Goal: Register for event/course

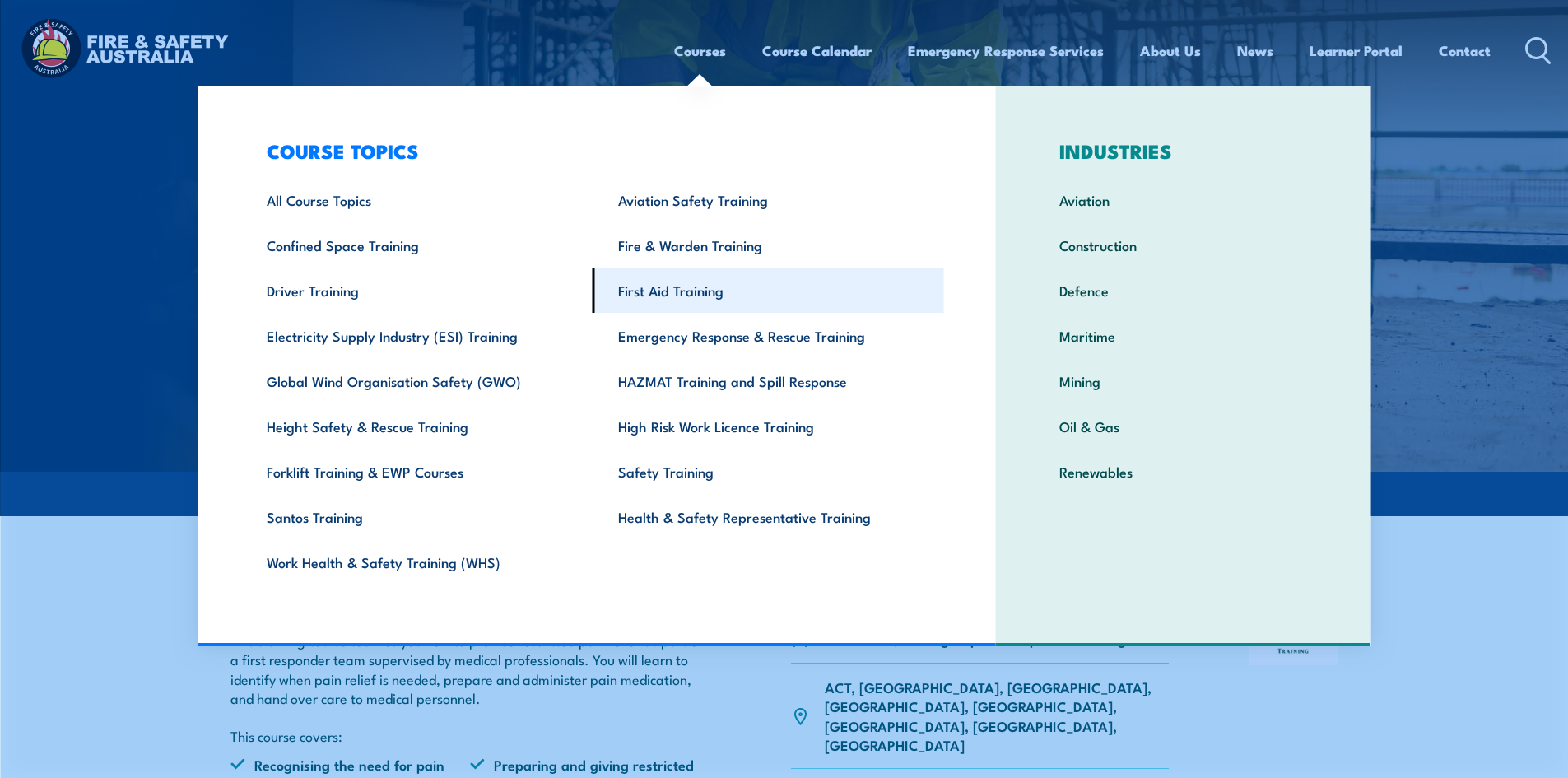
click at [691, 293] on link "First Aid Training" at bounding box center [768, 290] width 352 height 45
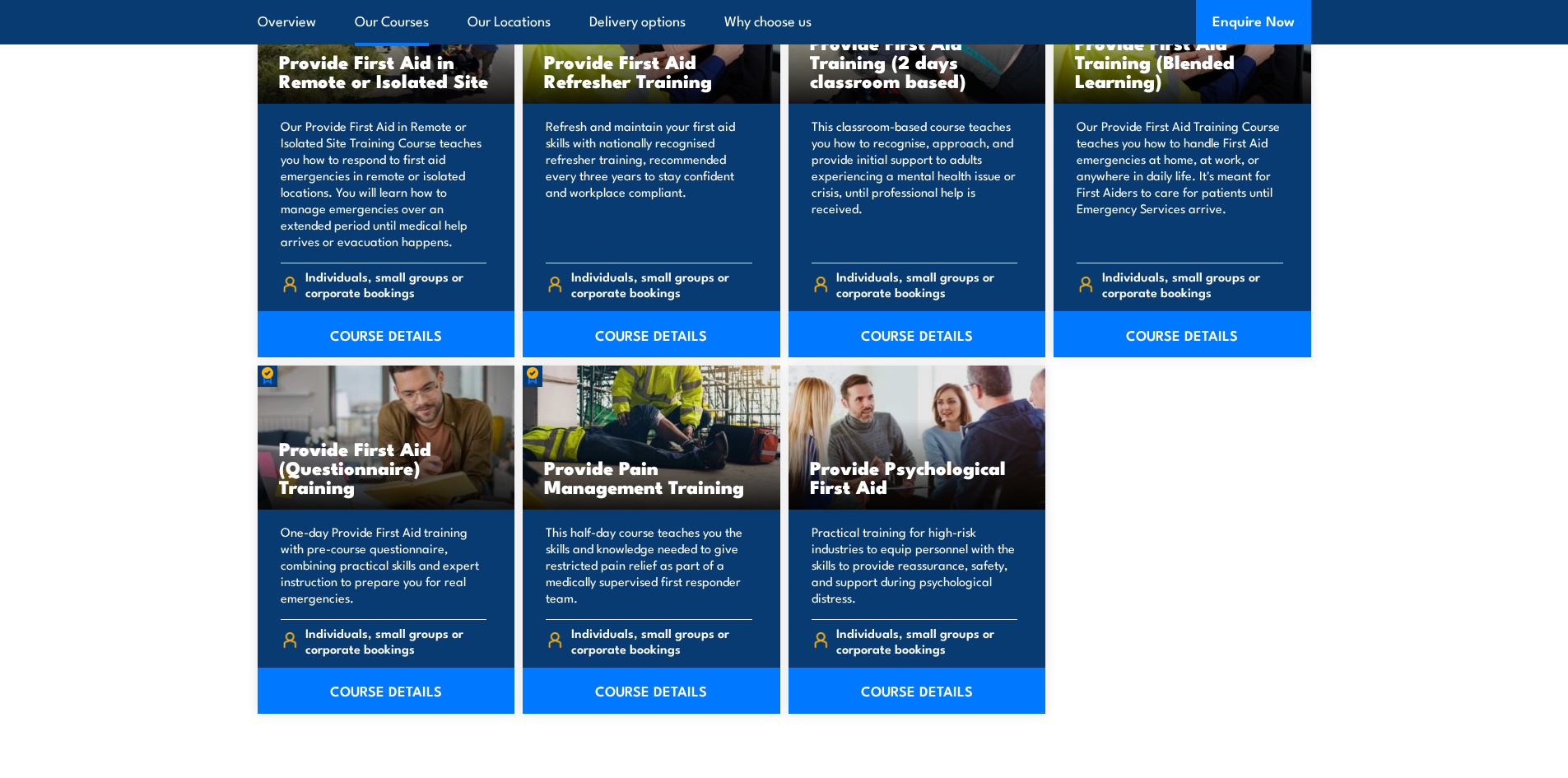
scroll to position [2635, 0]
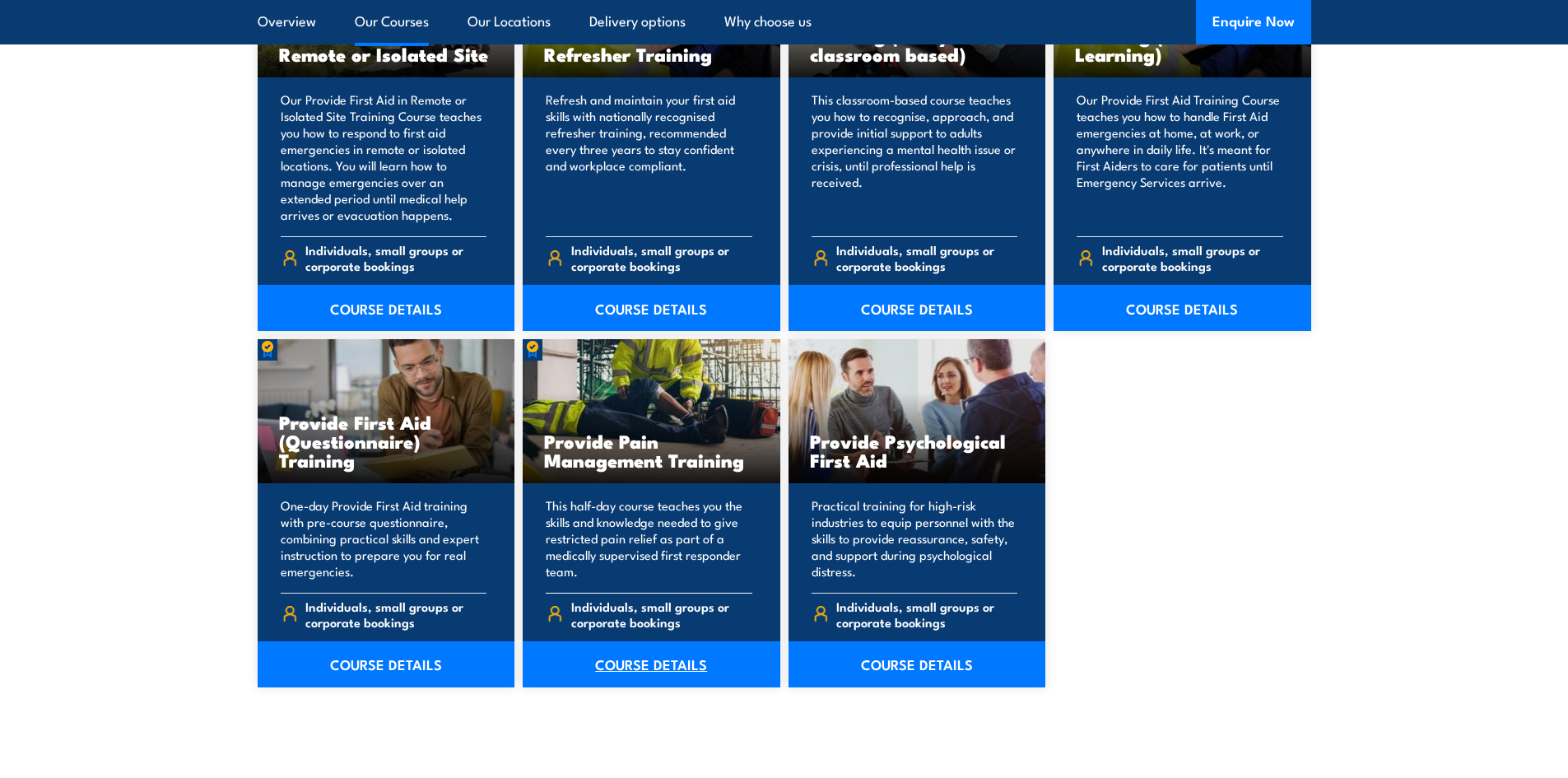
click at [645, 662] on link "COURSE DETAILS" at bounding box center [651, 664] width 258 height 46
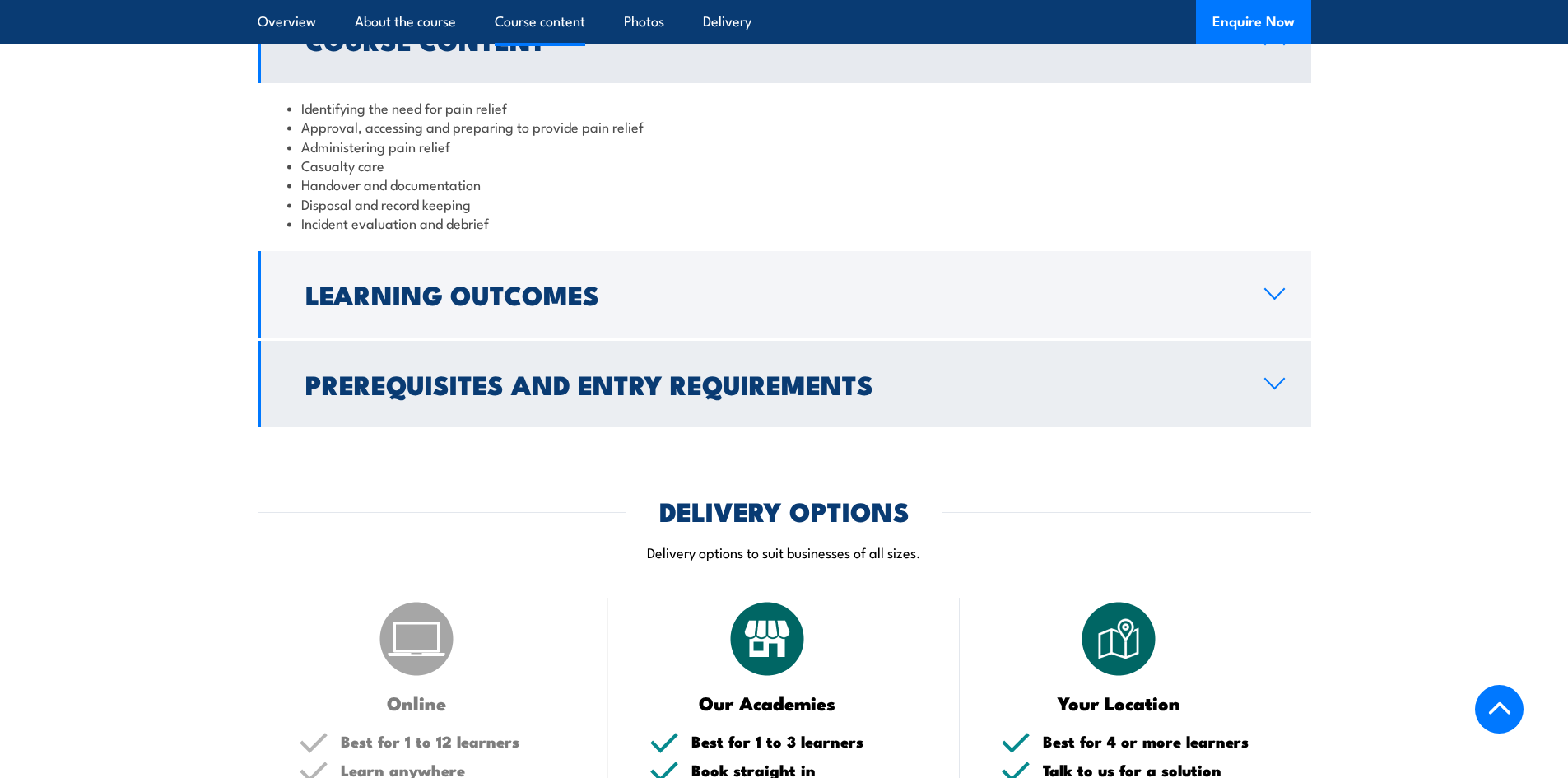
scroll to position [1647, 0]
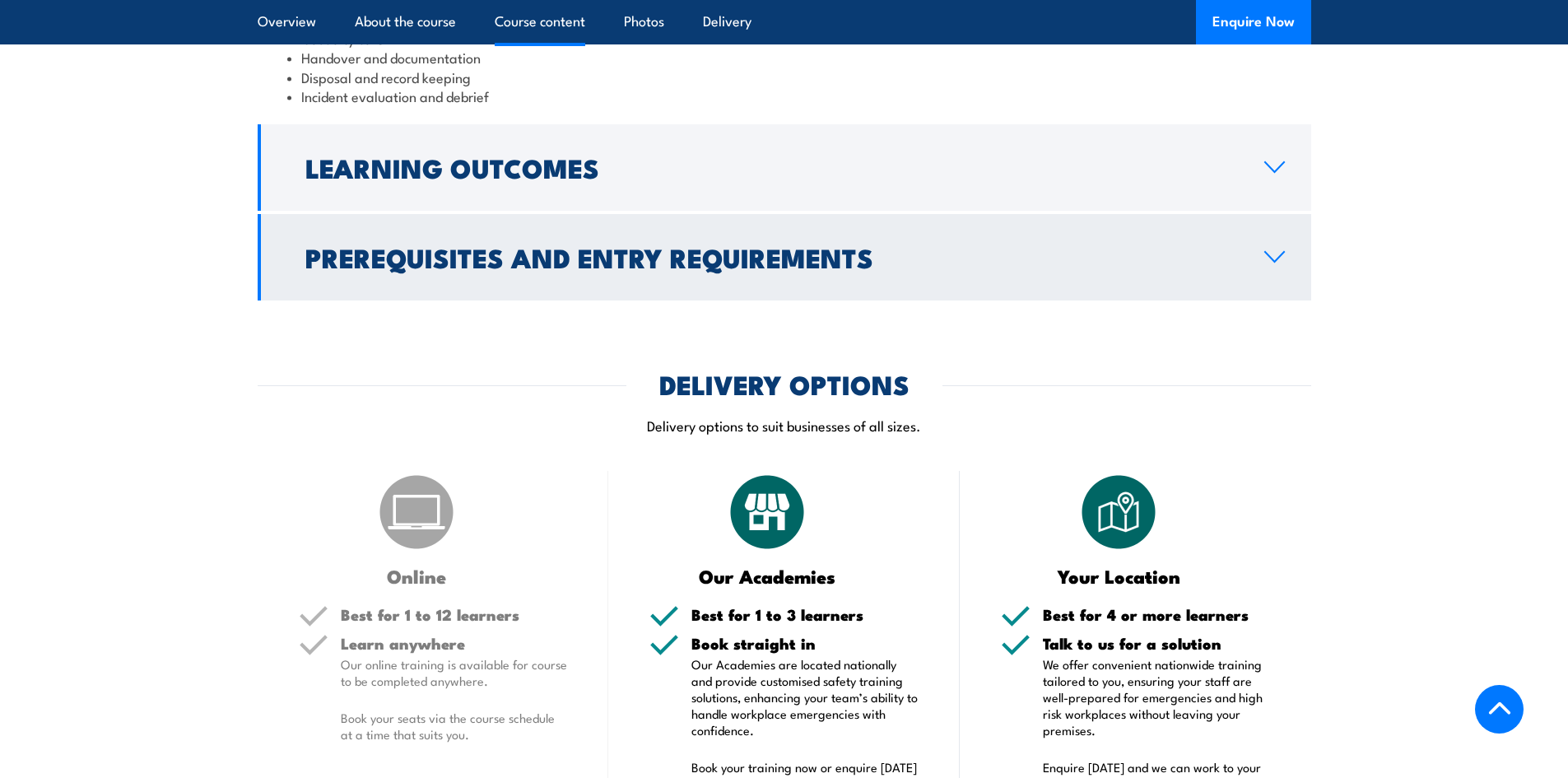
click at [1267, 263] on icon at bounding box center [1274, 256] width 22 height 13
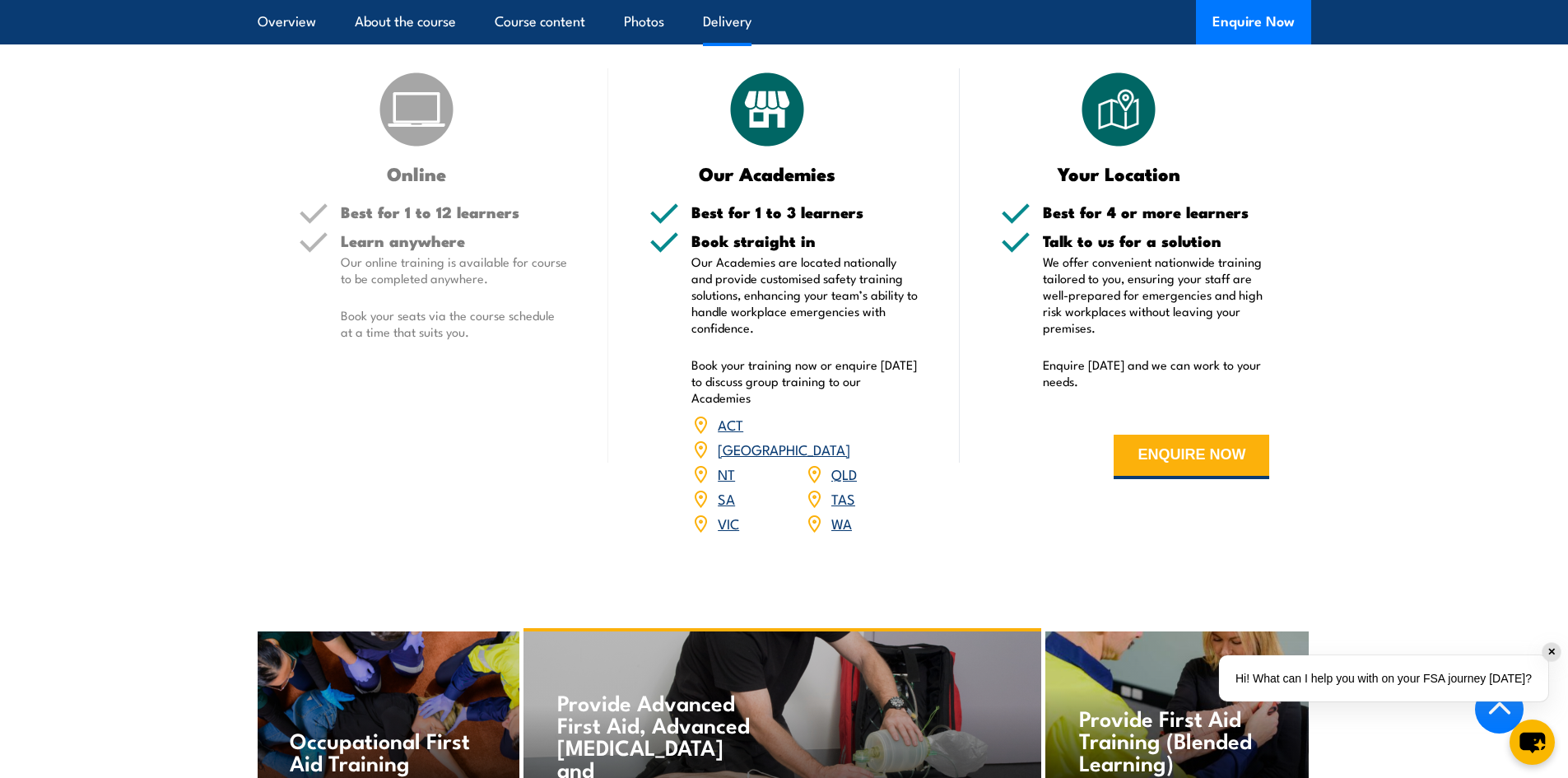
scroll to position [2169, 0]
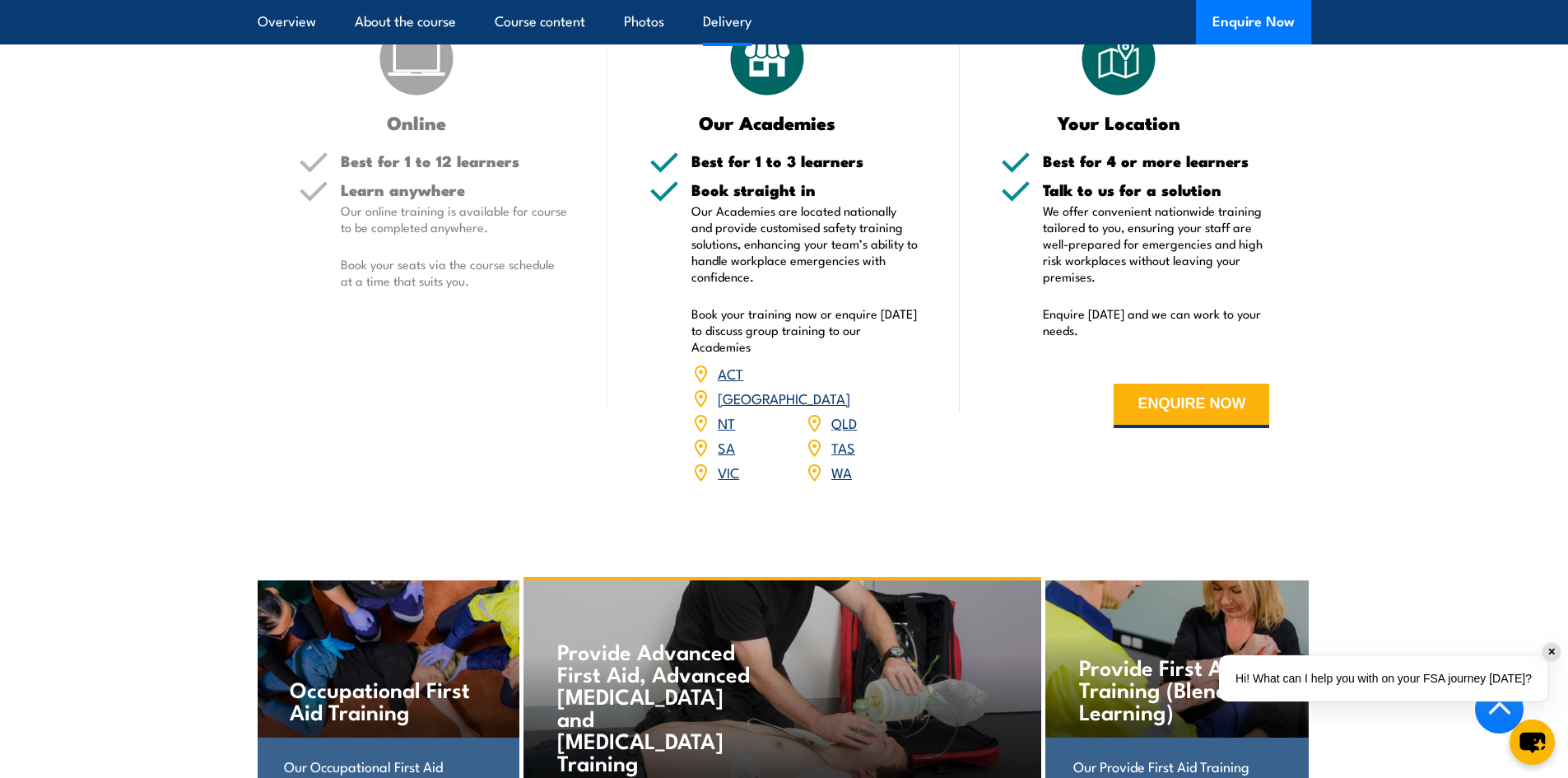
click at [845, 388] on link "[GEOGRAPHIC_DATA]" at bounding box center [784, 397] width 132 height 20
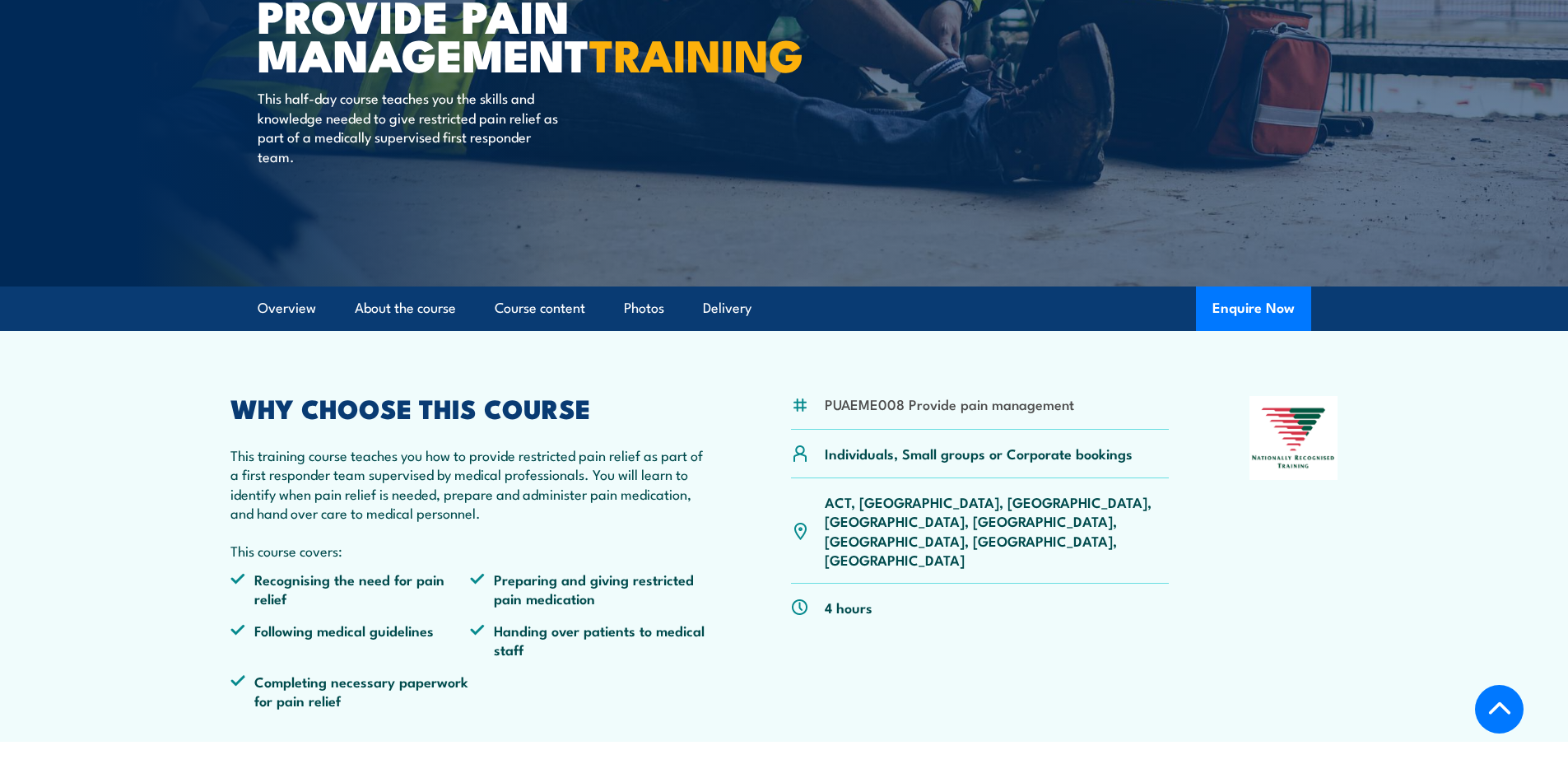
scroll to position [82, 0]
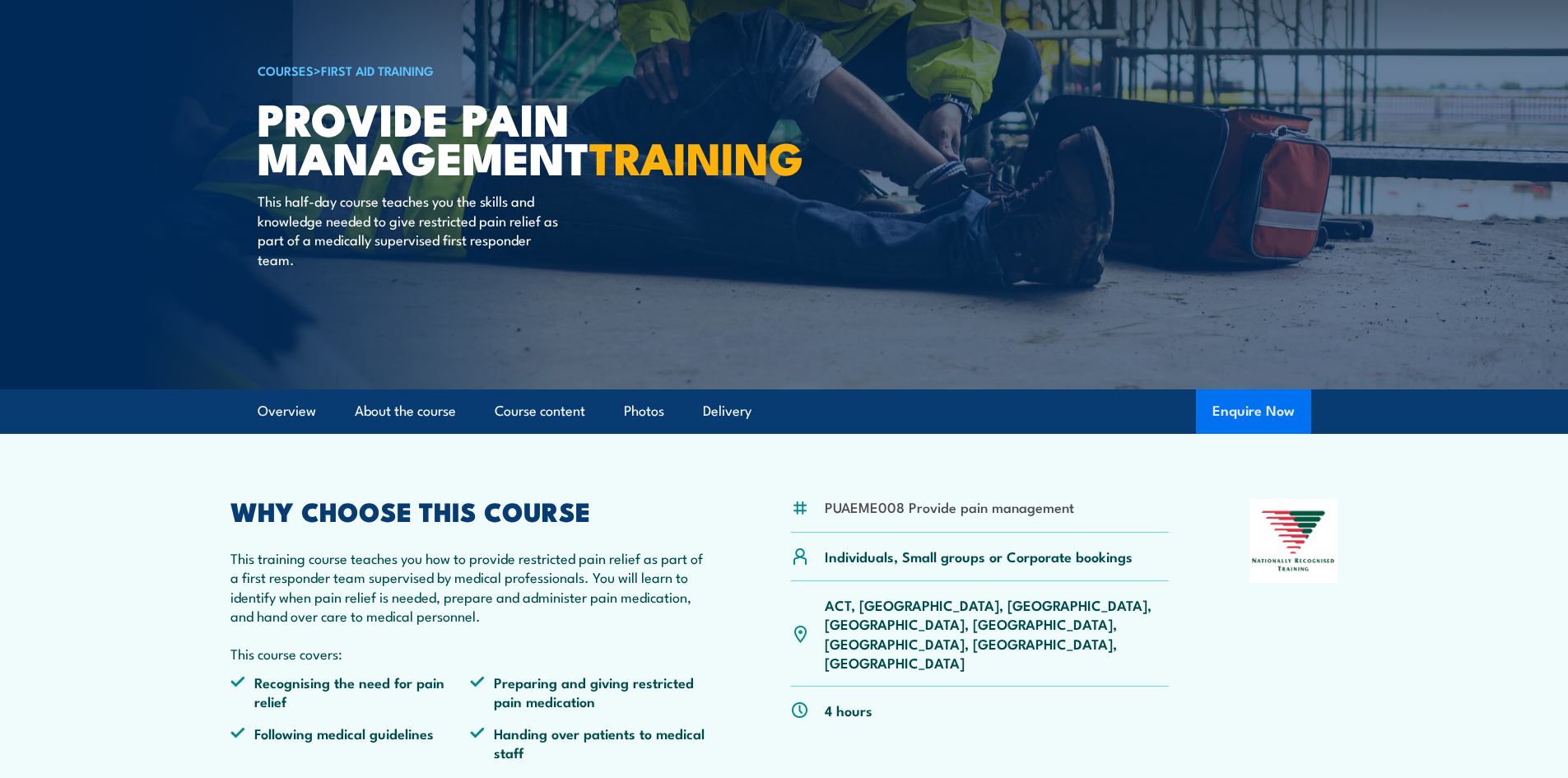
click at [1251, 410] on button "Enquire Now" at bounding box center [1253, 412] width 115 height 44
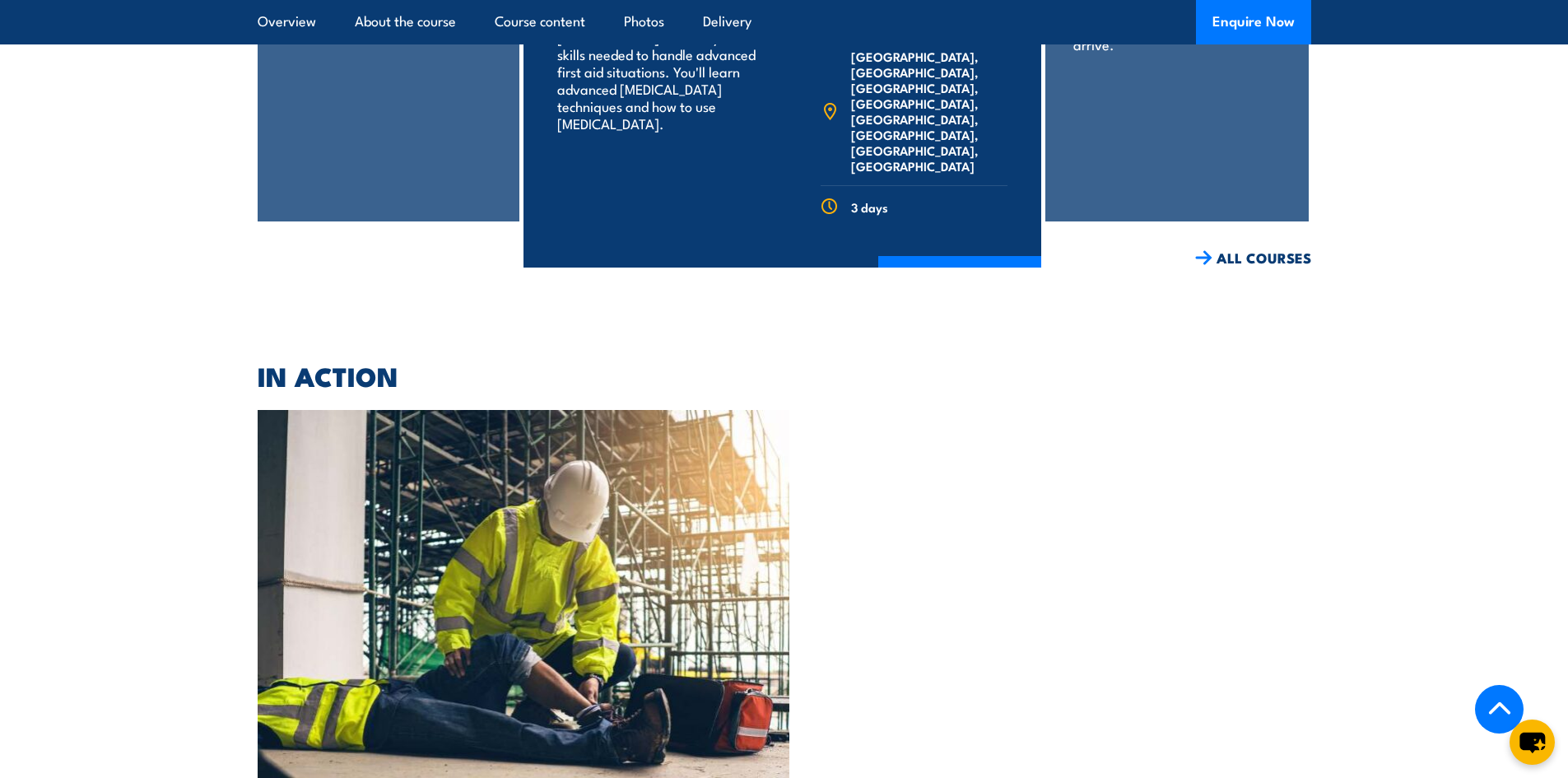
scroll to position [2923, 0]
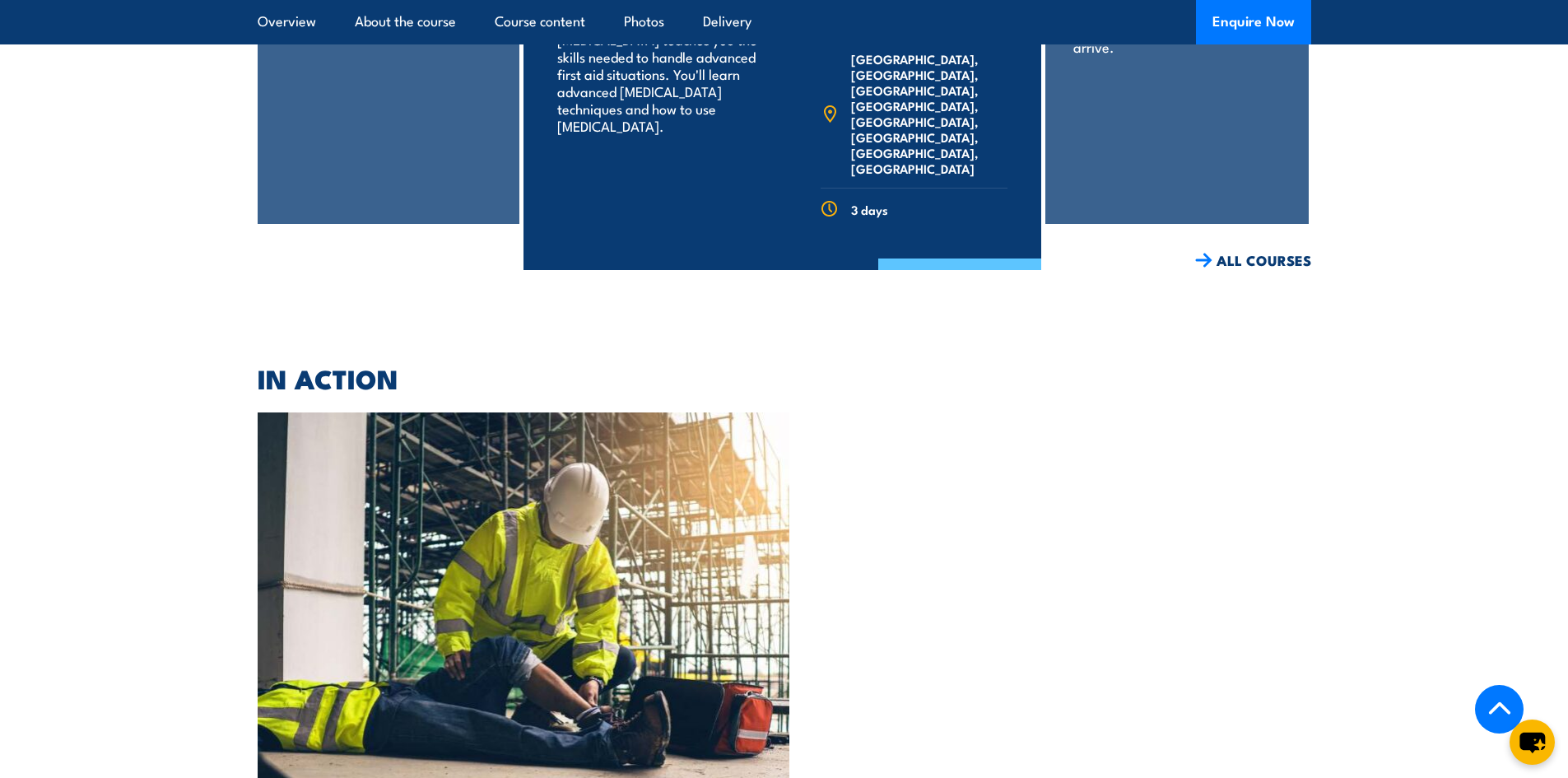
click at [941, 259] on link "COURSE DETAILS" at bounding box center [959, 280] width 163 height 43
